Goal: Information Seeking & Learning: Learn about a topic

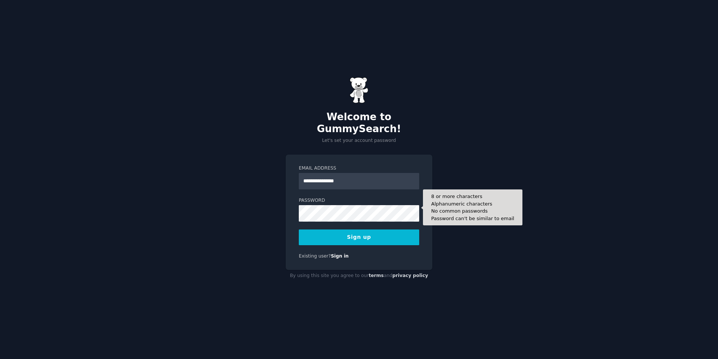
type input "**********"
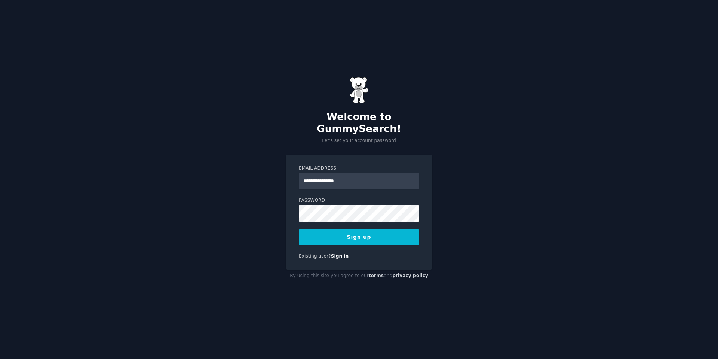
click at [414, 208] on keeper-lock "Open Keeper Popup" at bounding box center [411, 207] width 9 height 9
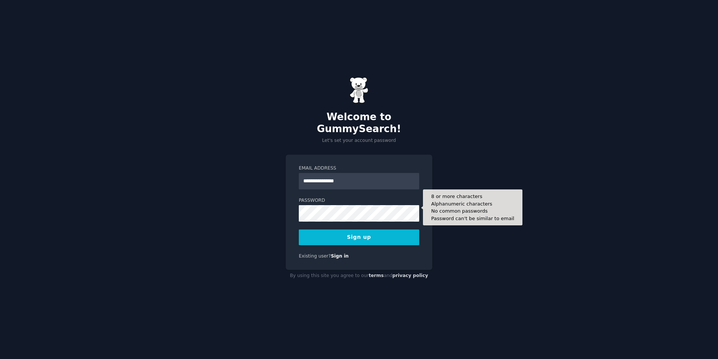
click at [410, 205] on keeper-lock "Open Keeper Popup" at bounding box center [411, 207] width 9 height 9
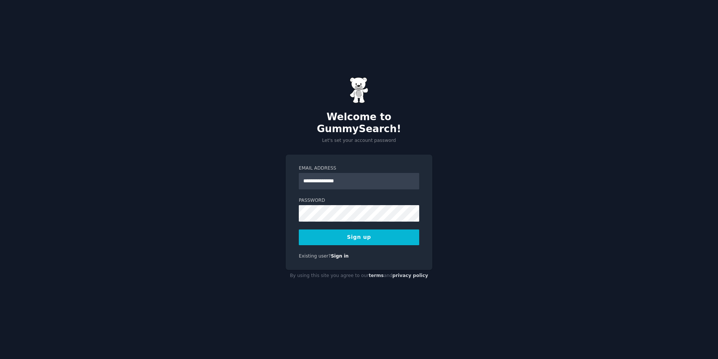
click at [334, 229] on button "Sign up" at bounding box center [359, 237] width 120 height 16
click at [333, 229] on div "Sign up" at bounding box center [359, 237] width 120 height 16
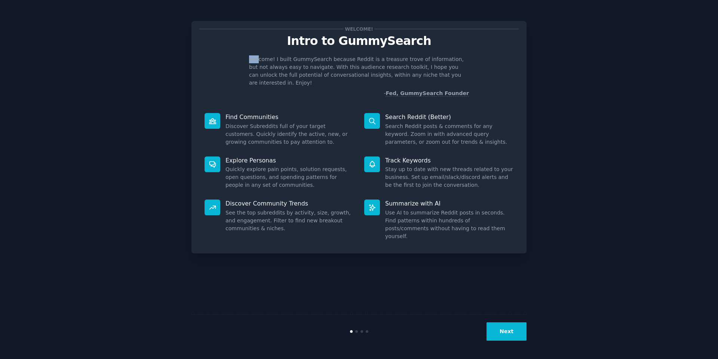
drag, startPoint x: 258, startPoint y: 59, endPoint x: 346, endPoint y: 50, distance: 87.7
click at [346, 50] on div "Welcome! Intro to GummySearch Welcome! I built GummySearch because Reddit is a …" at bounding box center [358, 63] width 319 height 68
click at [326, 56] on p "Welcome! I built GummySearch because Reddit is a treasure trove of information,…" at bounding box center [359, 70] width 220 height 31
click at [515, 327] on button "Next" at bounding box center [507, 331] width 40 height 18
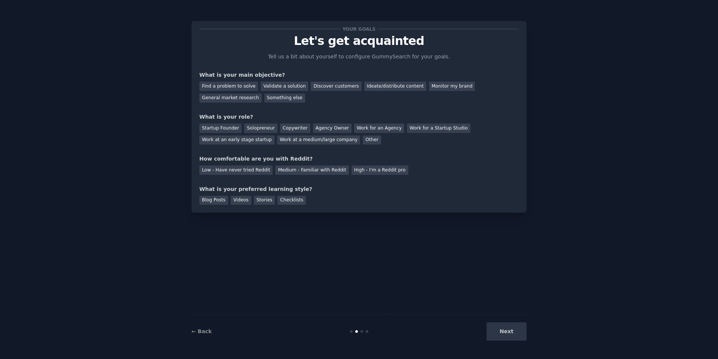
click at [297, 55] on p "Tell us a bit about yourself to configure GummySearch for your goals." at bounding box center [359, 57] width 188 height 8
click at [319, 84] on div "Discover customers" at bounding box center [336, 86] width 50 height 9
click at [441, 82] on div "Monitor my brand" at bounding box center [452, 86] width 46 height 9
click at [320, 141] on div "Work at a medium/large company" at bounding box center [318, 139] width 83 height 9
click at [324, 172] on div "Medium - Familiar with Reddit" at bounding box center [311, 169] width 73 height 9
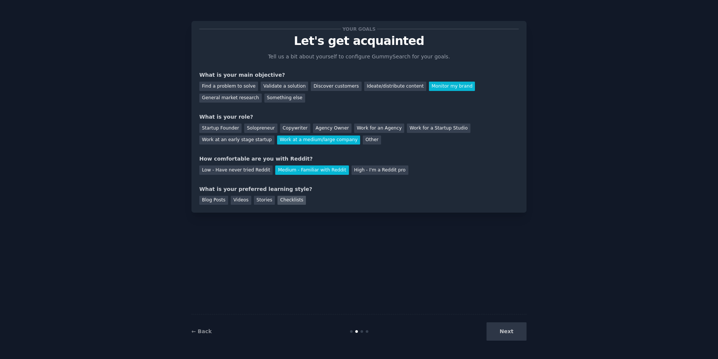
click at [286, 199] on div "Checklists" at bounding box center [292, 200] width 28 height 9
click at [242, 199] on div "Videos" at bounding box center [241, 200] width 21 height 9
click at [292, 199] on div "Checklists" at bounding box center [292, 200] width 28 height 9
click at [510, 325] on button "Next" at bounding box center [507, 331] width 40 height 18
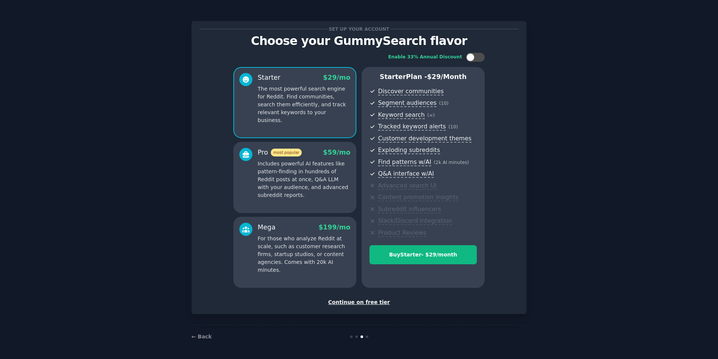
click at [347, 302] on div "Continue on free tier" at bounding box center [358, 302] width 319 height 8
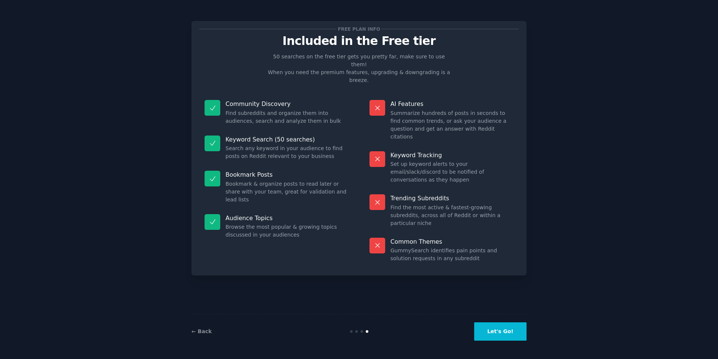
click at [501, 332] on button "Let's Go!" at bounding box center [500, 331] width 52 height 18
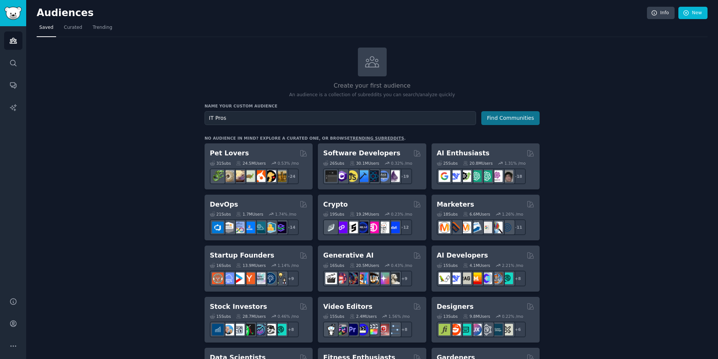
type input "IT Pros"
click at [494, 122] on button "Find Communities" at bounding box center [510, 118] width 58 height 14
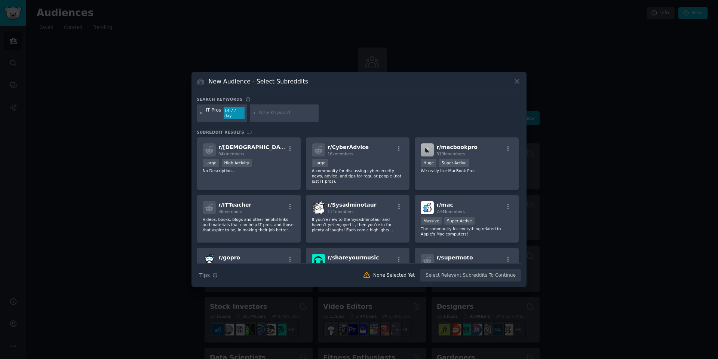
click at [201, 111] on icon at bounding box center [201, 113] width 4 height 4
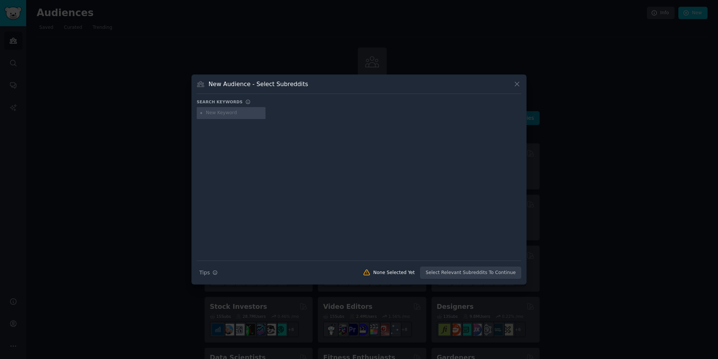
click at [206, 115] on input "text" at bounding box center [234, 113] width 57 height 7
type input "|"
type input "IT"
type input "Atera"
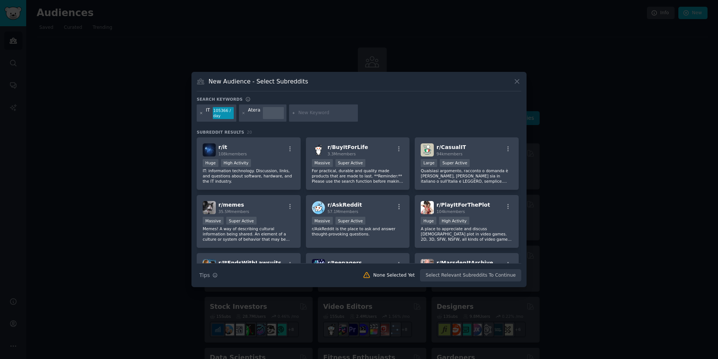
click at [201, 114] on icon at bounding box center [201, 113] width 4 height 4
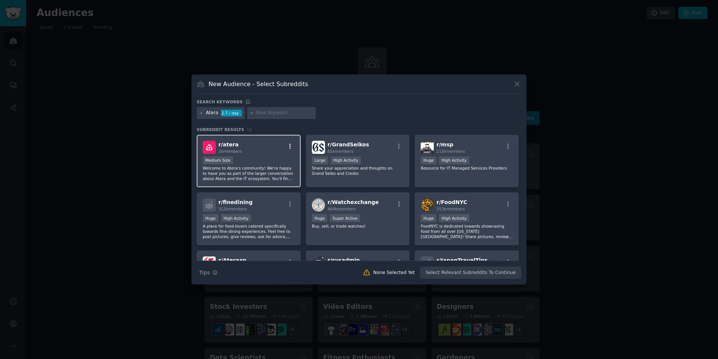
click at [290, 148] on icon "button" at bounding box center [290, 146] width 7 height 7
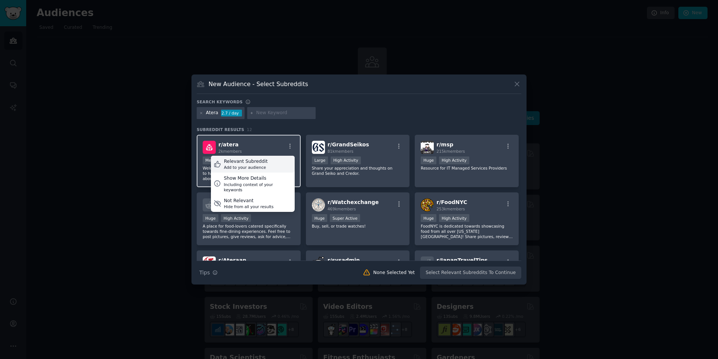
click at [266, 162] on div "Relevant Subreddit Add to your audience" at bounding box center [253, 164] width 84 height 17
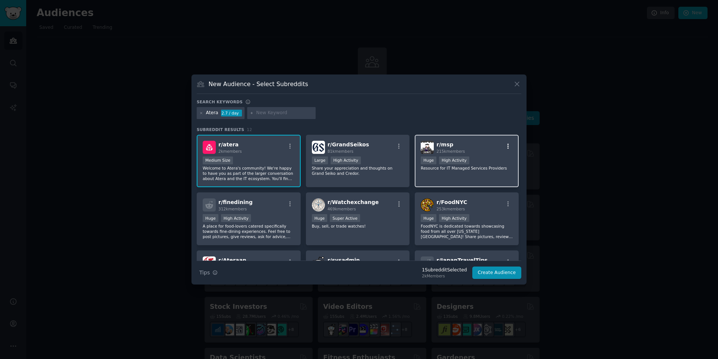
click at [507, 146] on icon "button" at bounding box center [508, 146] width 7 height 7
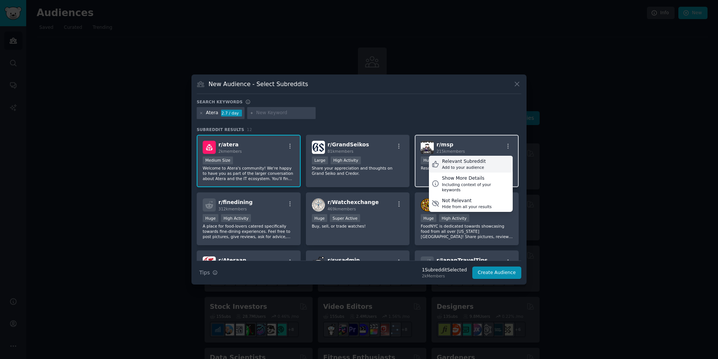
click at [493, 160] on div "Relevant Subreddit Add to your audience" at bounding box center [471, 164] width 84 height 17
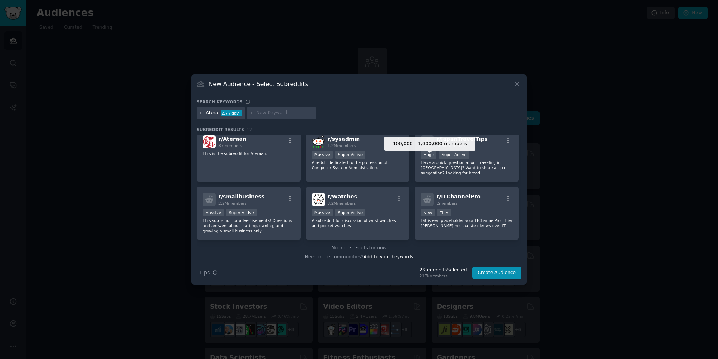
scroll to position [119, 0]
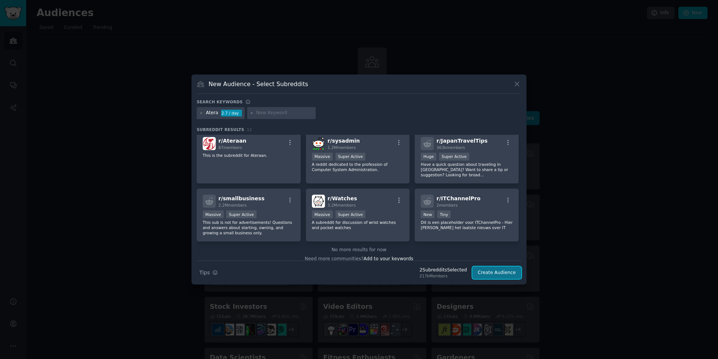
click at [490, 275] on button "Create Audience" at bounding box center [496, 272] width 49 height 13
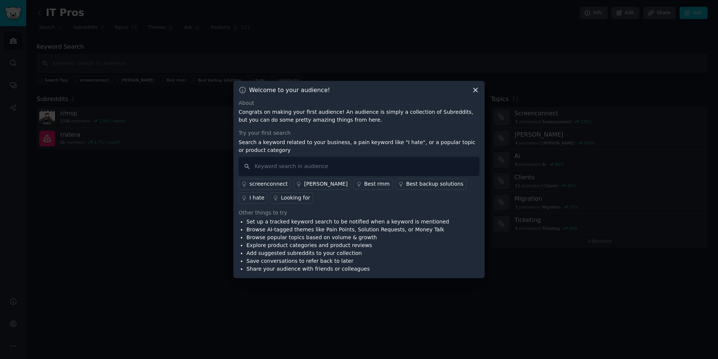
drag, startPoint x: 255, startPoint y: 117, endPoint x: 426, endPoint y: 115, distance: 170.2
click at [426, 116] on p "Congrats on making your first audience! An audience is simply a collection of S…" at bounding box center [359, 116] width 241 height 16
drag, startPoint x: 414, startPoint y: 112, endPoint x: 279, endPoint y: 126, distance: 135.7
click at [279, 126] on div "About Congrats on making your first audience! An audience is simply a collectio…" at bounding box center [359, 186] width 241 height 174
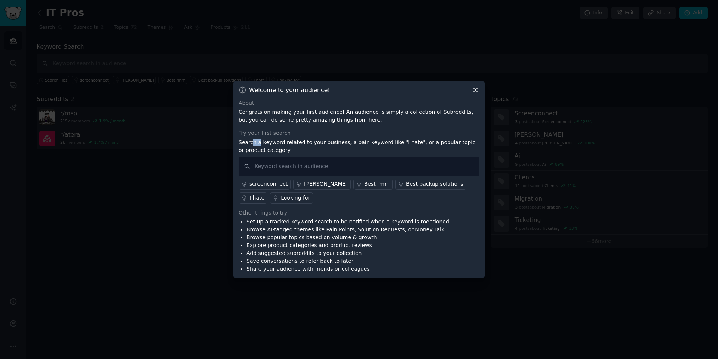
drag, startPoint x: 252, startPoint y: 145, endPoint x: 260, endPoint y: 145, distance: 8.2
click at [260, 145] on p "Search a keyword related to your business, a pain keyword like "I hate", or a p…" at bounding box center [359, 146] width 241 height 16
click at [265, 162] on input "text" at bounding box center [359, 166] width 241 height 19
type input "AI Autopilot"
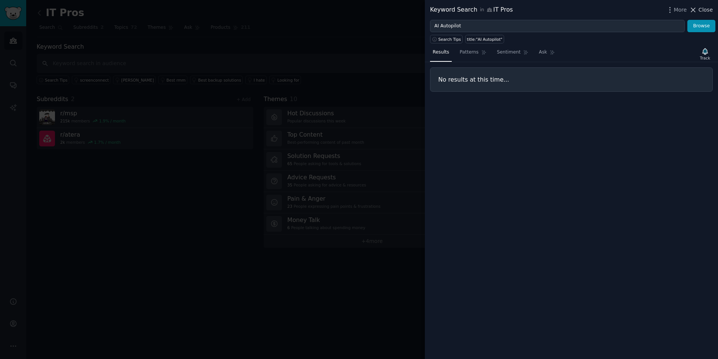
click at [706, 9] on span "Close" at bounding box center [706, 10] width 14 height 8
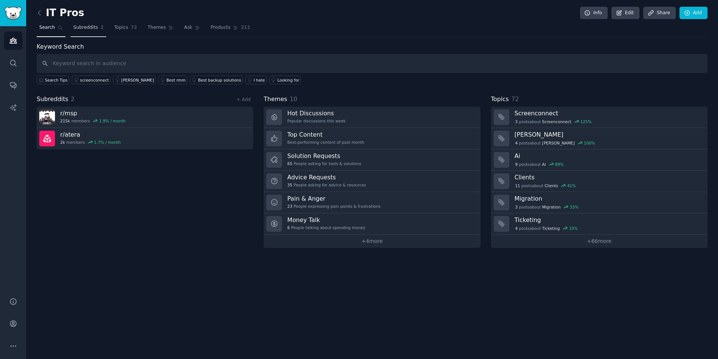
click at [82, 27] on span "Subreddits" at bounding box center [85, 27] width 25 height 7
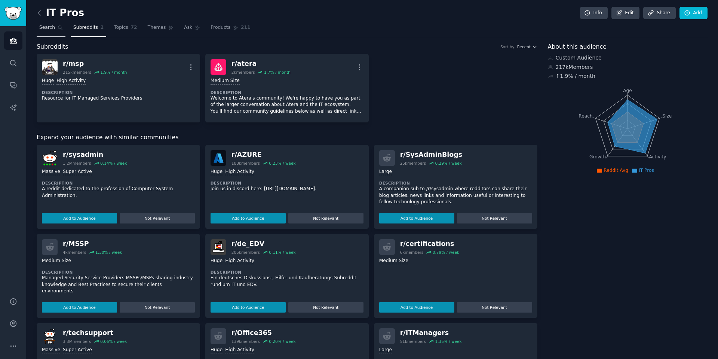
click at [51, 33] on link "Search" at bounding box center [51, 29] width 29 height 15
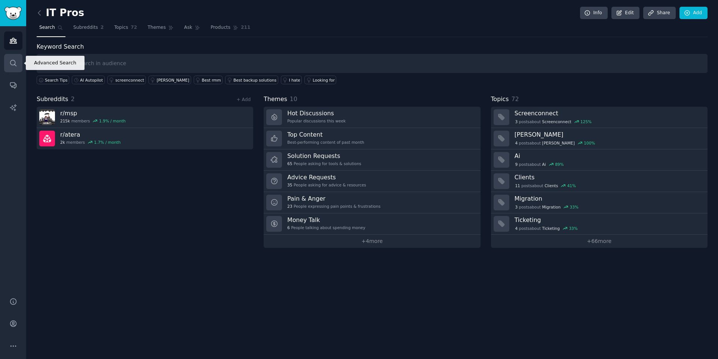
click at [16, 66] on icon "Sidebar" at bounding box center [13, 63] width 8 height 8
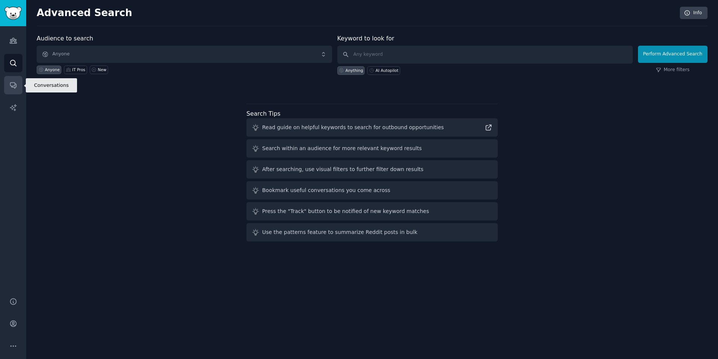
click at [8, 88] on link "Conversations" at bounding box center [13, 85] width 18 height 18
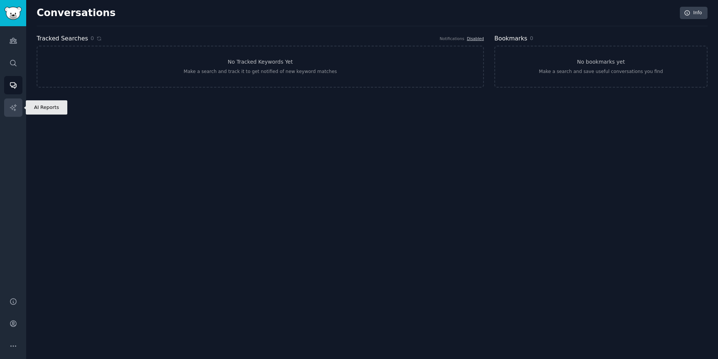
click at [12, 102] on link "AI Reports" at bounding box center [13, 107] width 18 height 18
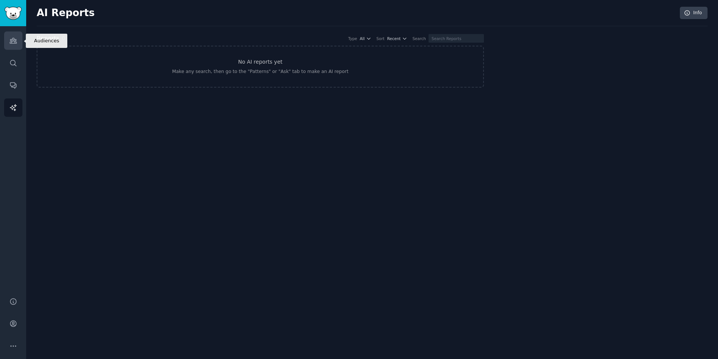
click at [16, 45] on link "Audiences" at bounding box center [13, 40] width 18 height 18
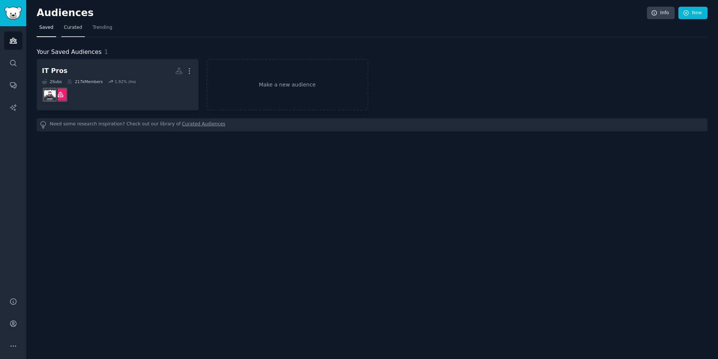
click at [73, 28] on span "Curated" at bounding box center [73, 27] width 18 height 7
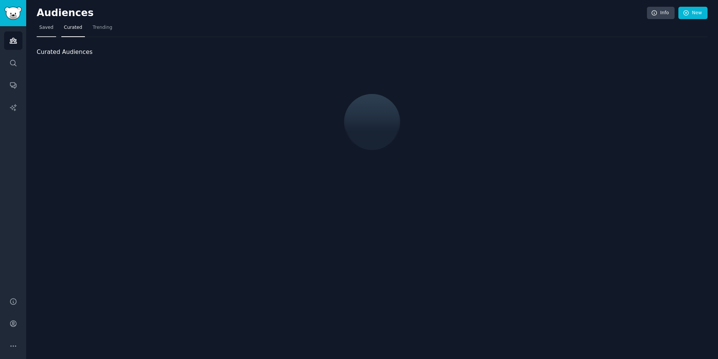
click at [49, 32] on link "Saved" at bounding box center [46, 29] width 19 height 15
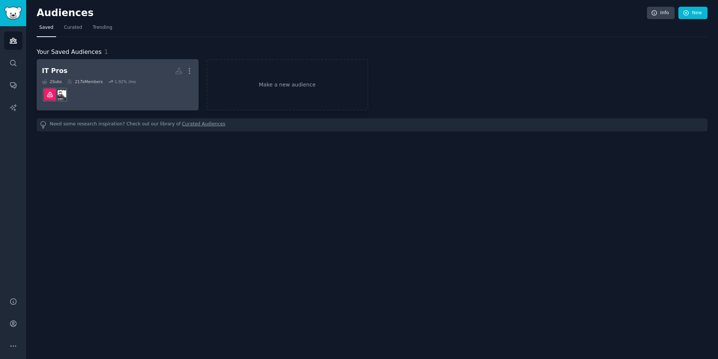
click at [94, 66] on h2 "IT Pros More" at bounding box center [117, 70] width 151 height 13
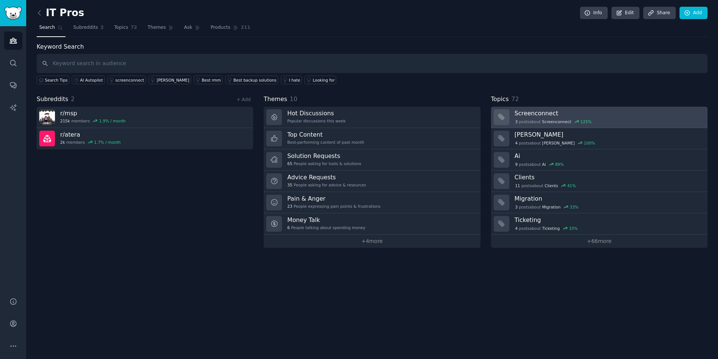
click at [627, 118] on div "3 post s about Screenconnect 125 %" at bounding box center [609, 121] width 188 height 7
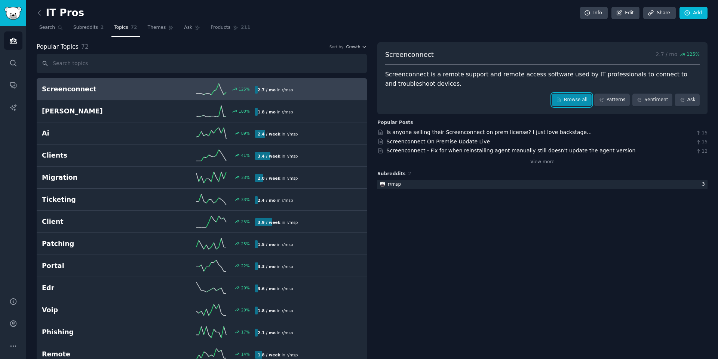
click at [575, 102] on link "Browse all" at bounding box center [572, 99] width 40 height 13
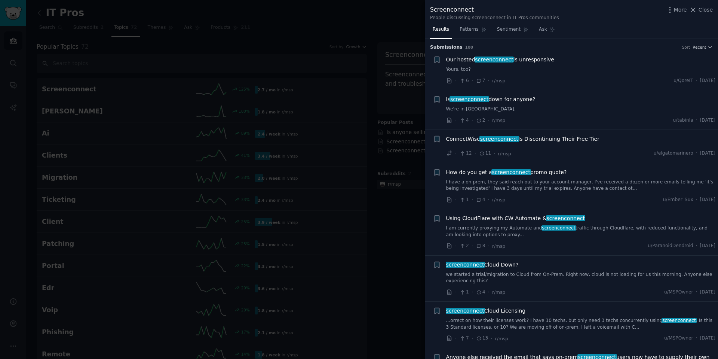
click at [629, 19] on div "Screenconnect People discussing screenconnect in IT Pros communities More Close" at bounding box center [571, 13] width 283 height 16
click at [705, 12] on span "Close" at bounding box center [706, 10] width 14 height 8
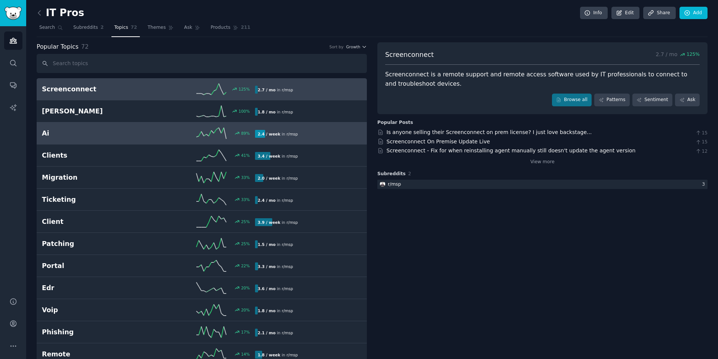
click at [72, 127] on link "Ai 89 % 2.4 / week in r/ msp" at bounding box center [202, 133] width 330 height 22
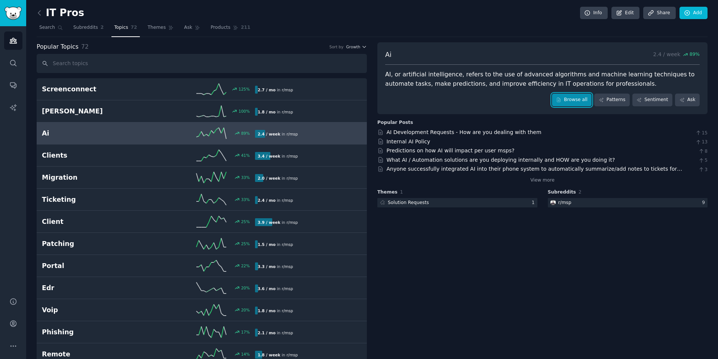
click at [562, 101] on link "Browse all" at bounding box center [572, 99] width 40 height 13
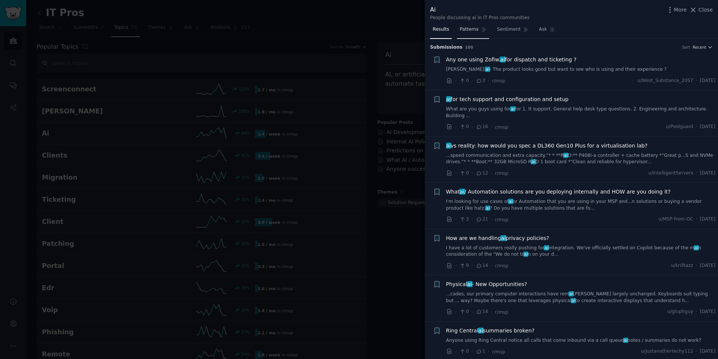
click at [464, 33] on span "Patterns" at bounding box center [469, 29] width 19 height 7
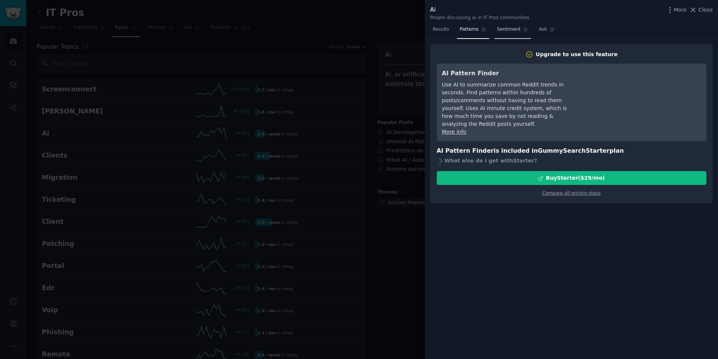
click at [498, 25] on link "Sentiment" at bounding box center [512, 31] width 37 height 15
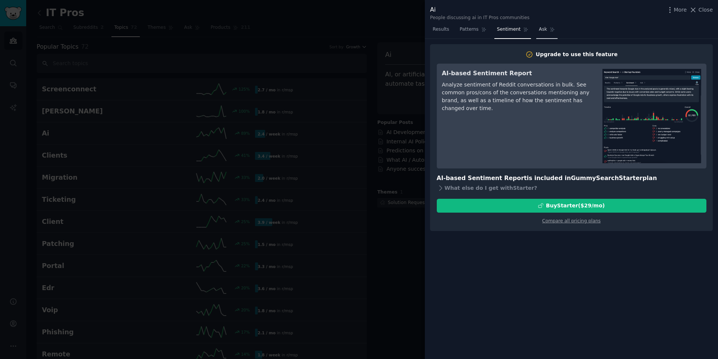
click at [540, 31] on span "Ask" at bounding box center [543, 29] width 8 height 7
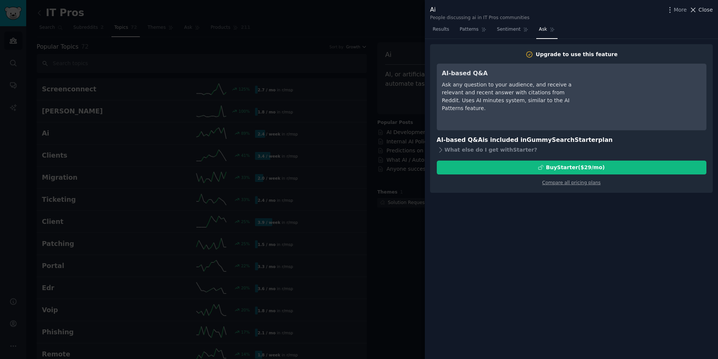
click at [699, 10] on button "Close" at bounding box center [701, 10] width 24 height 8
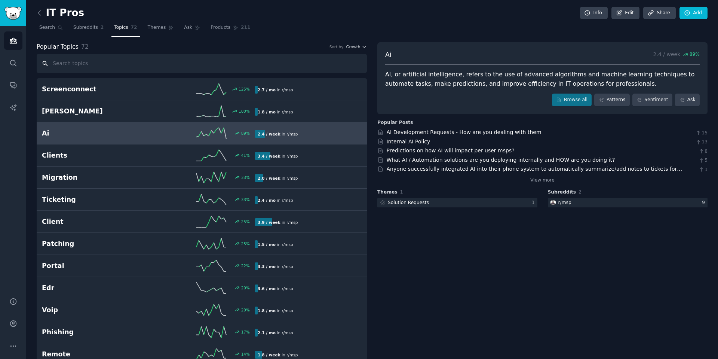
click at [79, 64] on input "text" at bounding box center [202, 63] width 330 height 19
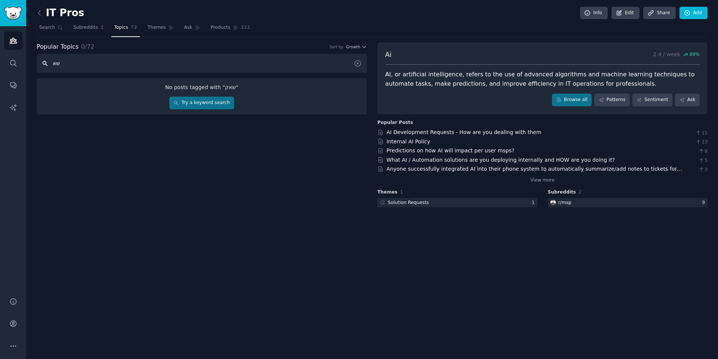
type input "ש"
type input "atera"
click at [210, 99] on link "Try a keyword search" at bounding box center [201, 102] width 65 height 13
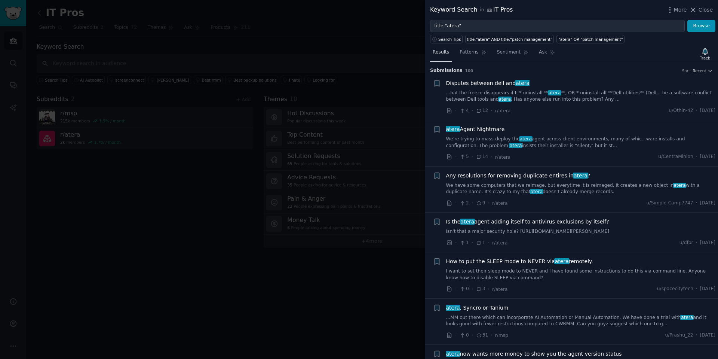
click at [444, 53] on span "Results" at bounding box center [441, 52] width 16 height 7
click at [674, 10] on icon "button" at bounding box center [670, 10] width 8 height 8
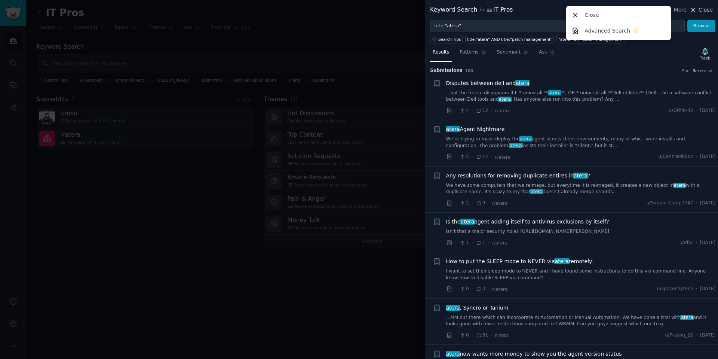
click at [705, 10] on span "Close" at bounding box center [706, 10] width 14 height 8
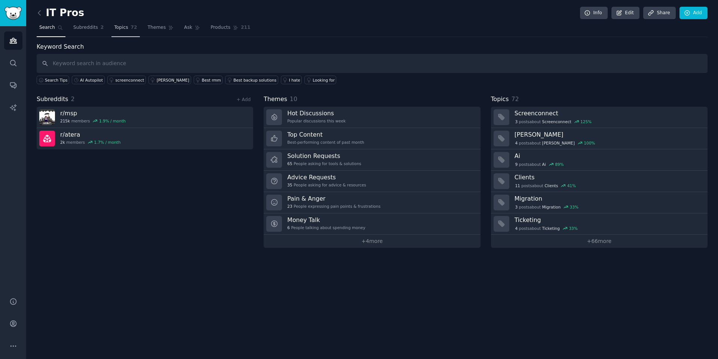
click at [121, 24] on link "Topics 72" at bounding box center [125, 29] width 28 height 15
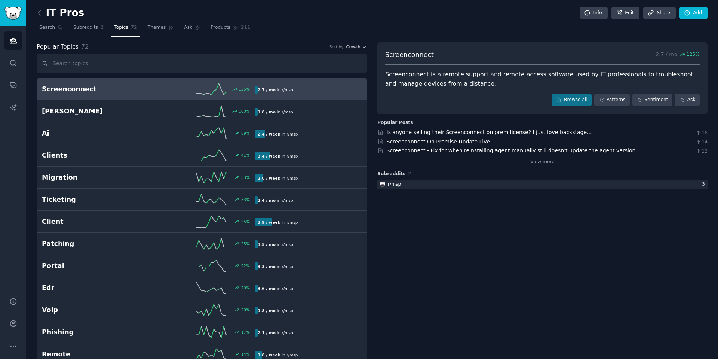
click at [210, 21] on div "IT Pros Info Edit Share Add" at bounding box center [372, 14] width 671 height 15
click at [210, 22] on link "Products 211" at bounding box center [230, 29] width 45 height 15
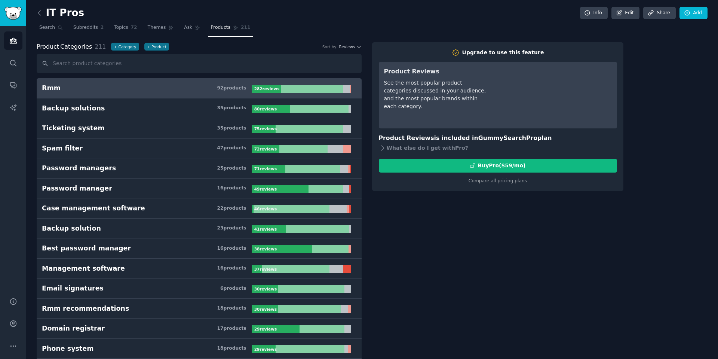
click at [147, 86] on h3 "Rmm 92 product s" at bounding box center [147, 87] width 210 height 9
click at [6, 111] on link "AI Reports" at bounding box center [13, 107] width 18 height 18
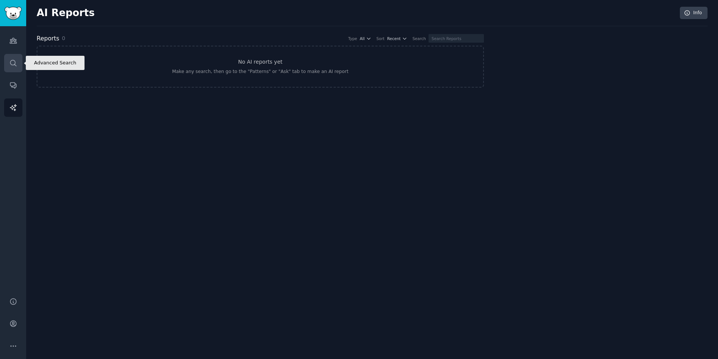
click at [15, 59] on icon "Sidebar" at bounding box center [13, 63] width 8 height 8
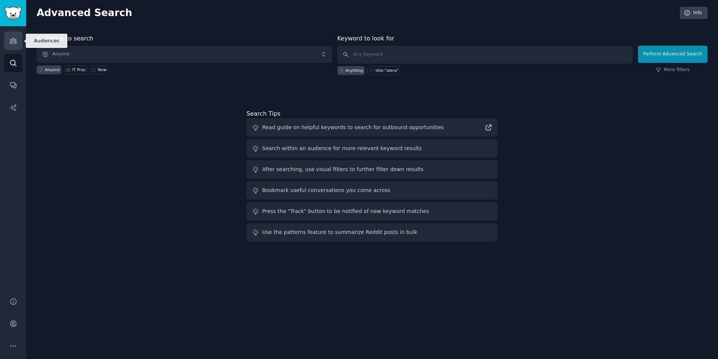
click at [11, 47] on link "Audiences" at bounding box center [13, 40] width 18 height 18
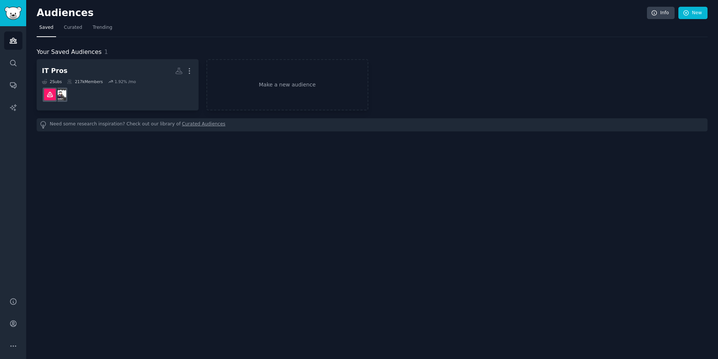
click at [25, 65] on div "Audiences Search Conversations AI Reports" at bounding box center [13, 157] width 26 height 262
click at [24, 65] on div "Audiences Search Conversations AI Reports" at bounding box center [13, 157] width 26 height 262
click at [12, 65] on icon "Sidebar" at bounding box center [13, 63] width 6 height 6
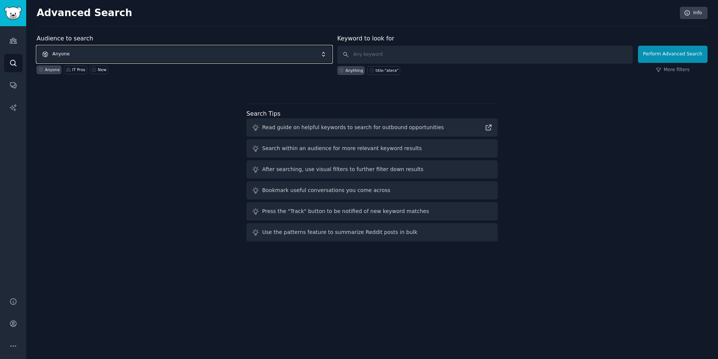
click at [70, 53] on span "Anyone" at bounding box center [184, 54] width 295 height 17
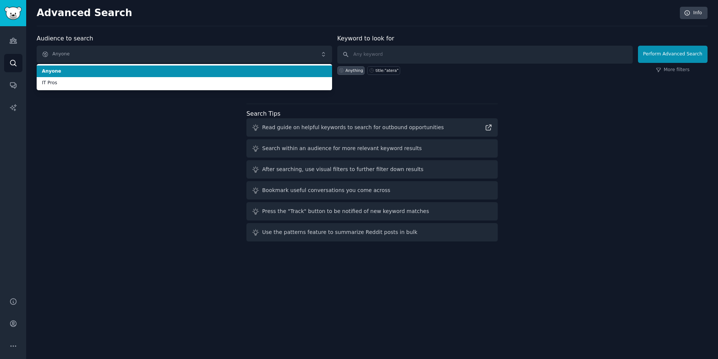
click at [62, 74] on span "Anyone" at bounding box center [184, 71] width 285 height 7
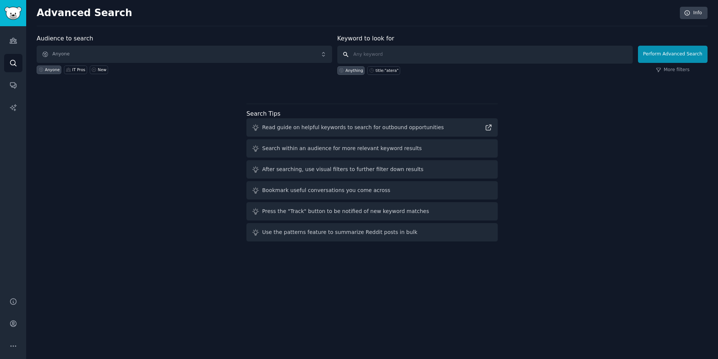
click at [381, 59] on input "text" at bounding box center [484, 55] width 295 height 18
click at [378, 70] on div "title:"atera"" at bounding box center [386, 70] width 23 height 5
type input "title:"atera""
click at [654, 59] on button "Perform Advanced Search" at bounding box center [673, 54] width 70 height 17
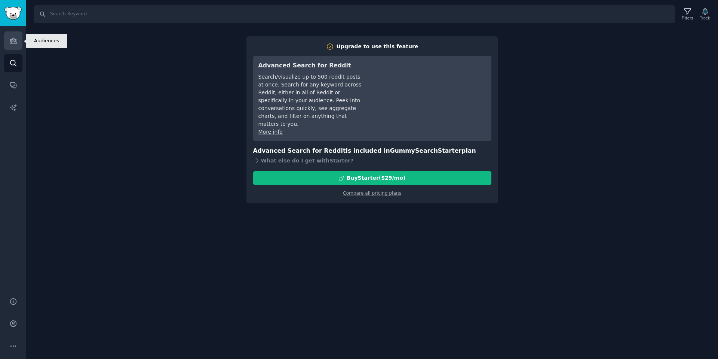
click at [4, 43] on link "Audiences" at bounding box center [13, 40] width 18 height 18
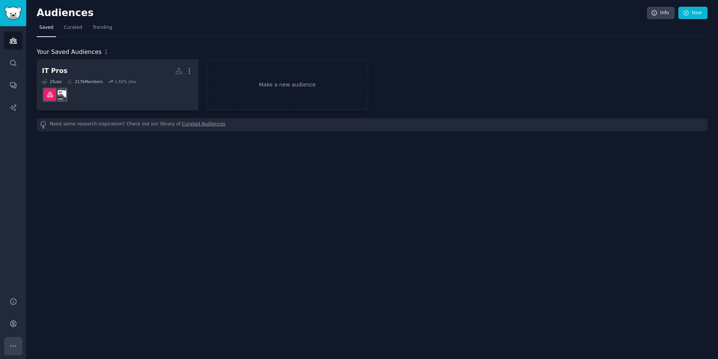
click at [11, 344] on icon "Sidebar" at bounding box center [13, 346] width 8 height 8
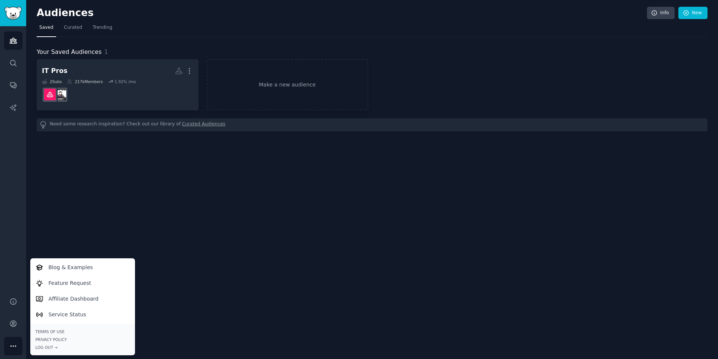
click at [105, 197] on div "Audiences Info New Saved Curated Trending Your Saved Audiences 1 IT Pros More 2…" at bounding box center [372, 179] width 692 height 359
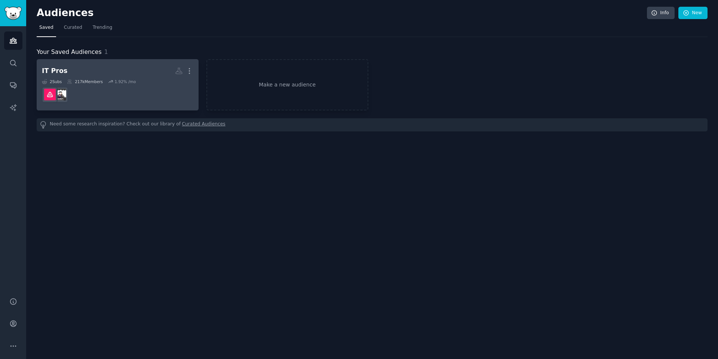
click at [81, 95] on dd at bounding box center [117, 94] width 151 height 21
